Goal: Information Seeking & Learning: Learn about a topic

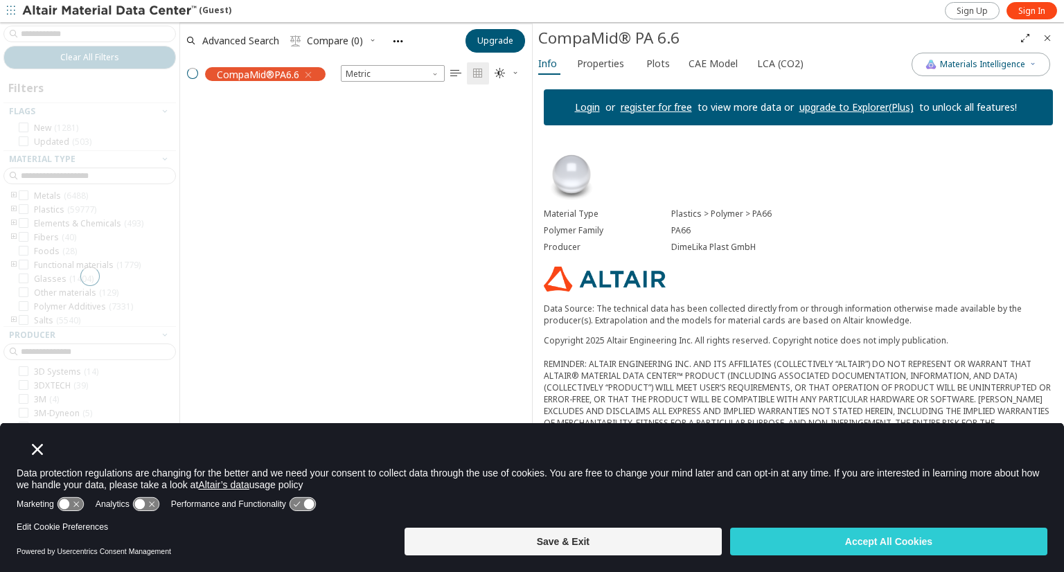
scroll to position [410, 341]
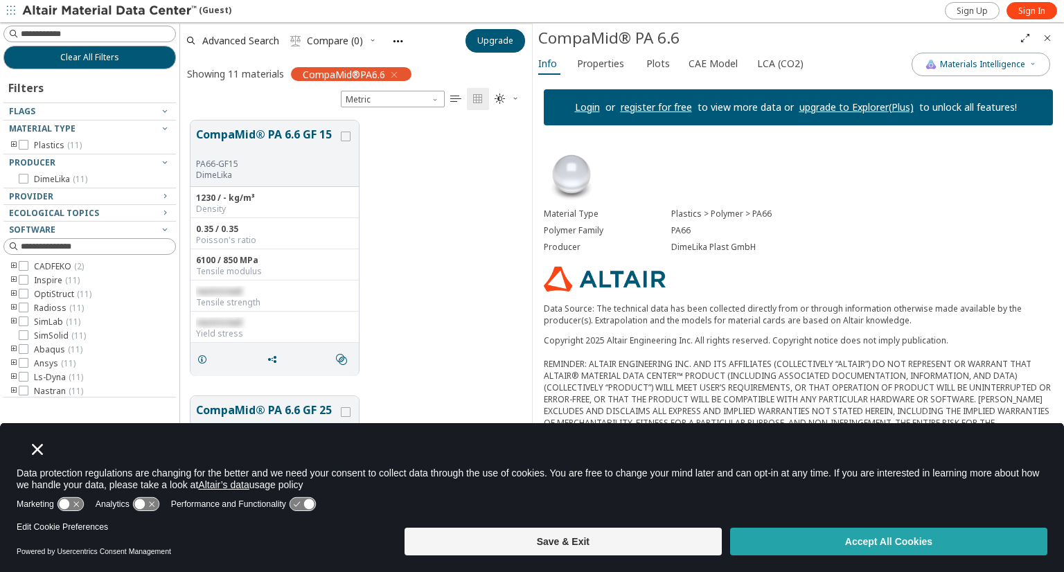
click at [845, 541] on button "Accept All Cookies" at bounding box center [888, 542] width 317 height 28
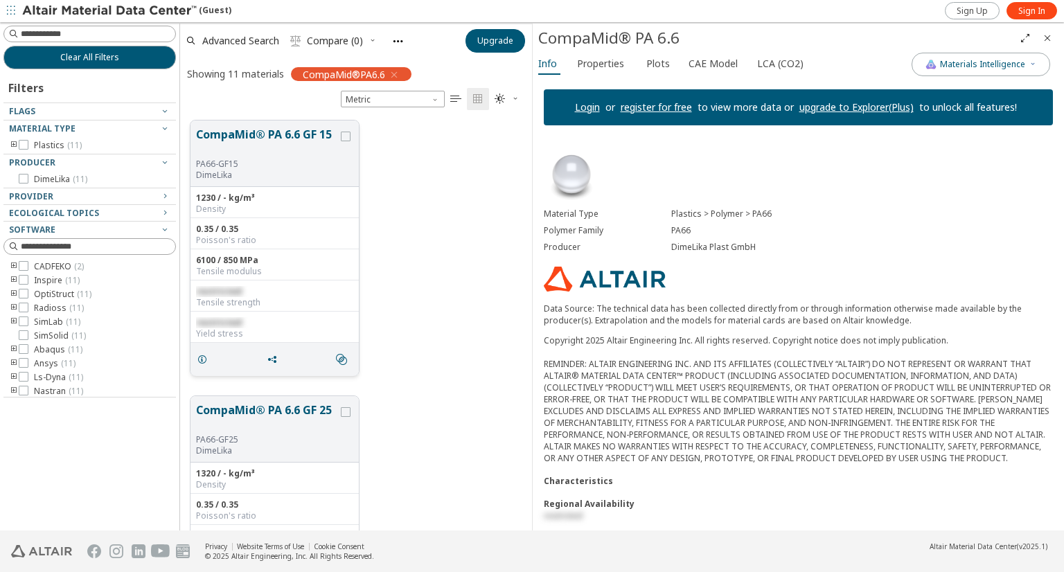
click at [210, 292] on span "restricted" at bounding box center [219, 291] width 46 height 12
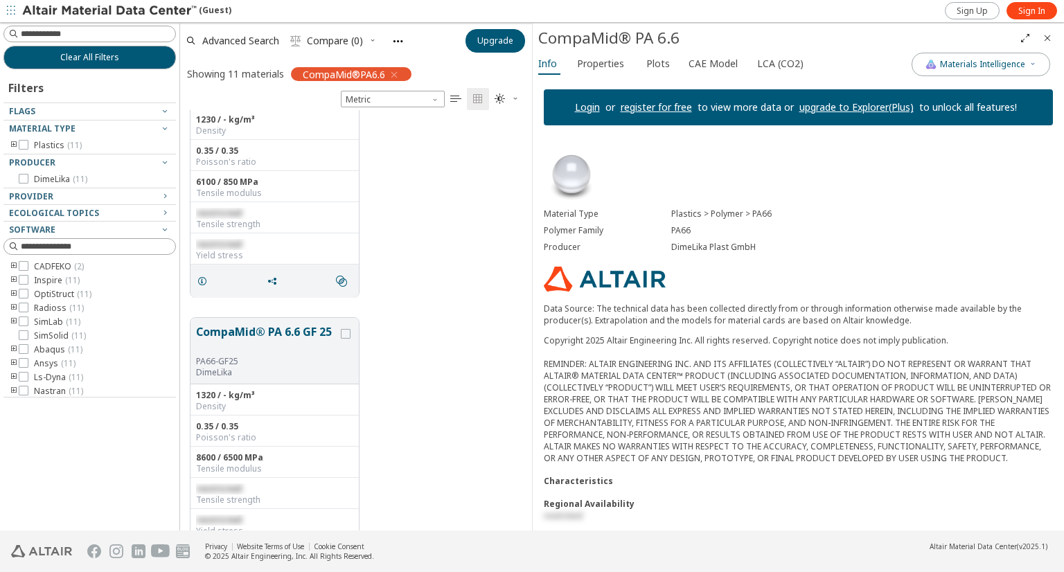
scroll to position [0, 0]
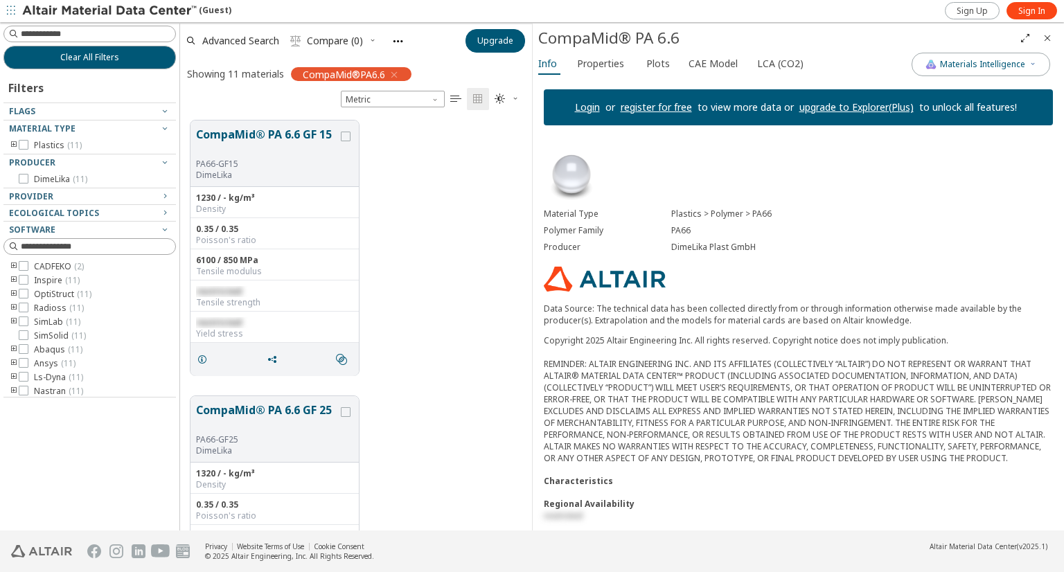
click at [55, 148] on div at bounding box center [86, 150] width 166 height 7
click at [24, 142] on icon at bounding box center [24, 145] width 10 height 10
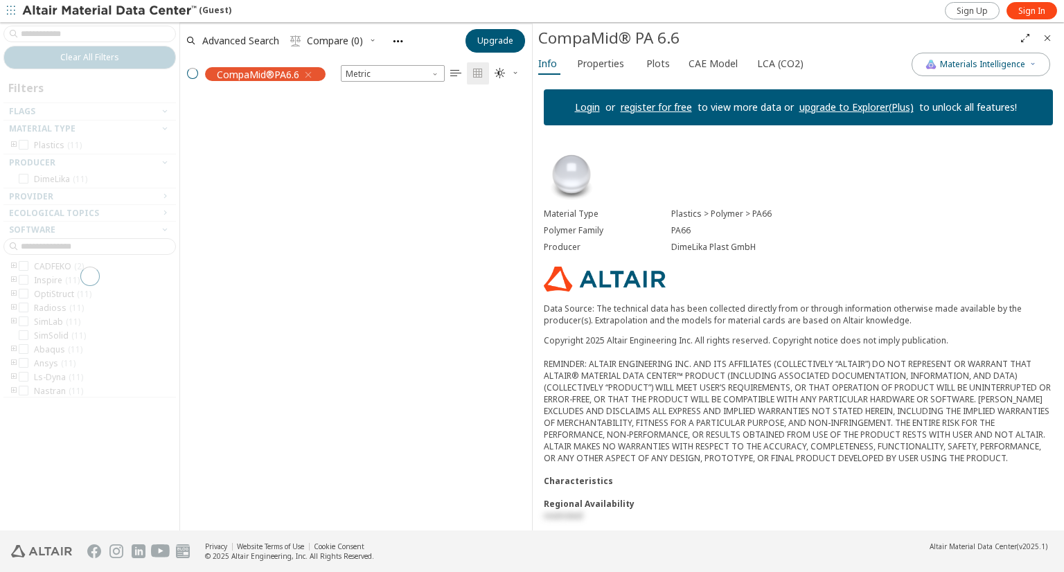
scroll to position [432, 341]
